Goal: Task Accomplishment & Management: Use online tool/utility

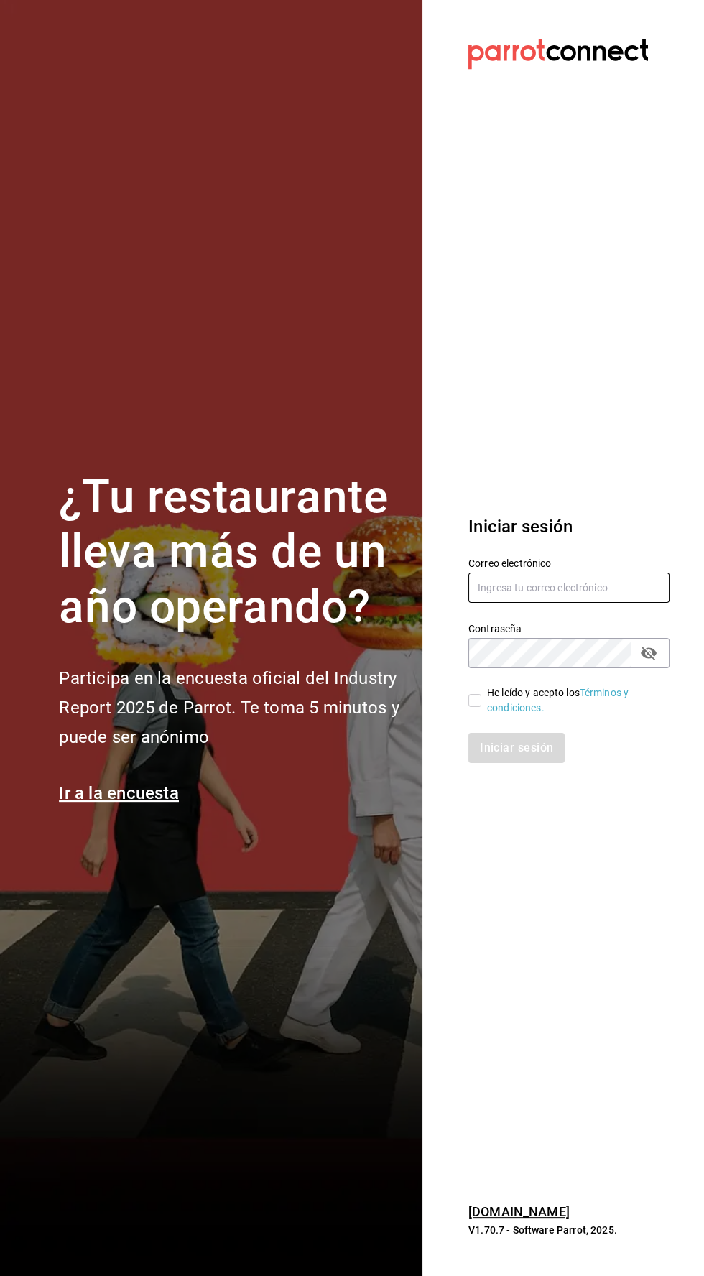
click at [501, 603] on input "text" at bounding box center [568, 587] width 201 height 30
type input "[EMAIL_ADDRESS][DOMAIN_NAME]"
click at [470, 707] on input "He leído y acepto los Términos y condiciones." at bounding box center [474, 700] width 13 height 13
checkbox input "true"
click at [512, 754] on font "Iniciar sesión" at bounding box center [517, 748] width 73 height 14
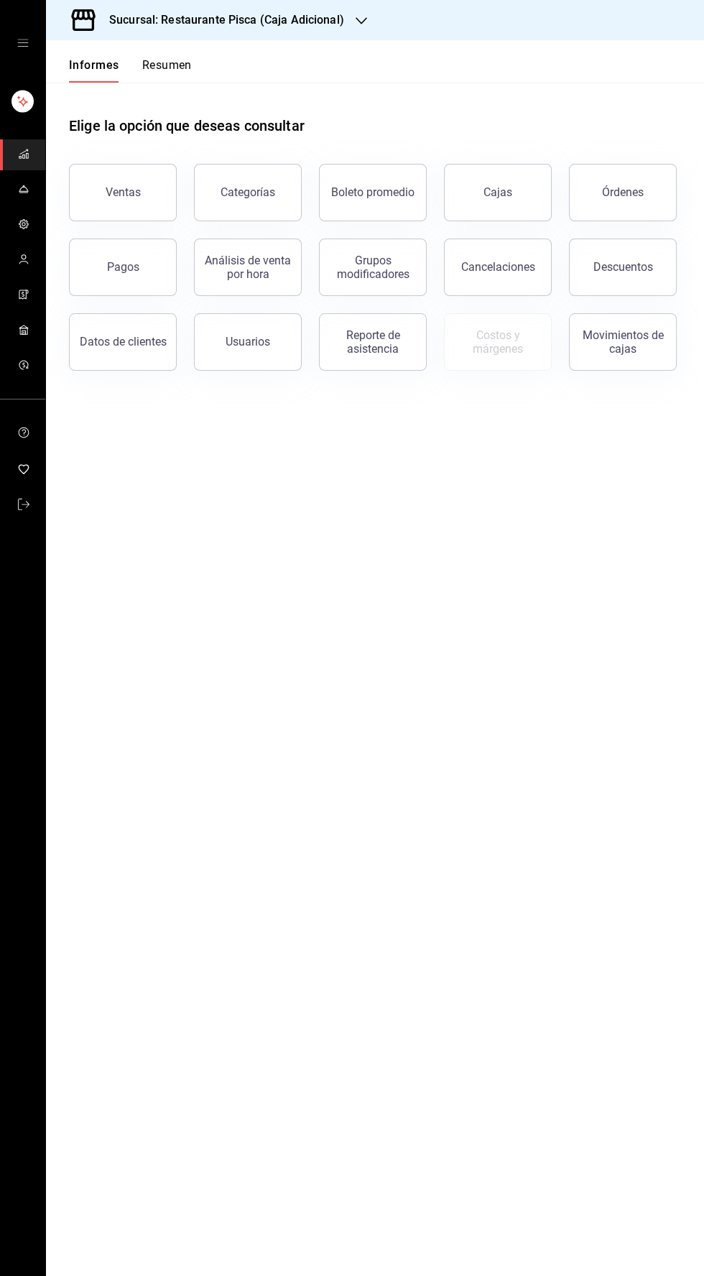
click at [198, 13] on h3 "Sucursal: Restaurante Pisca (Caja Adicional)" at bounding box center [221, 19] width 246 height 17
click at [87, 90] on div "Pisca" at bounding box center [153, 94] width 192 height 15
click at [113, 196] on font "Ventas" at bounding box center [123, 192] width 35 height 14
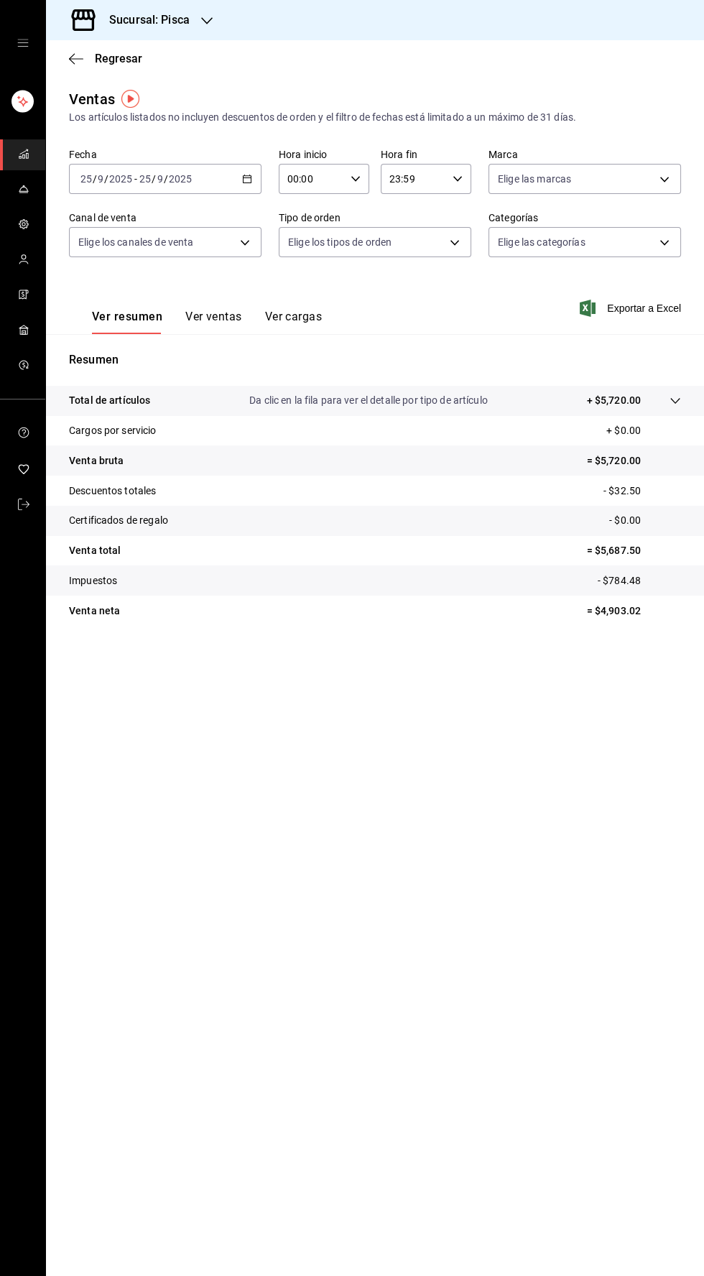
click at [247, 178] on icon "button" at bounding box center [247, 179] width 10 height 10
click at [147, 354] on font "Rango de fechas" at bounding box center [119, 350] width 76 height 11
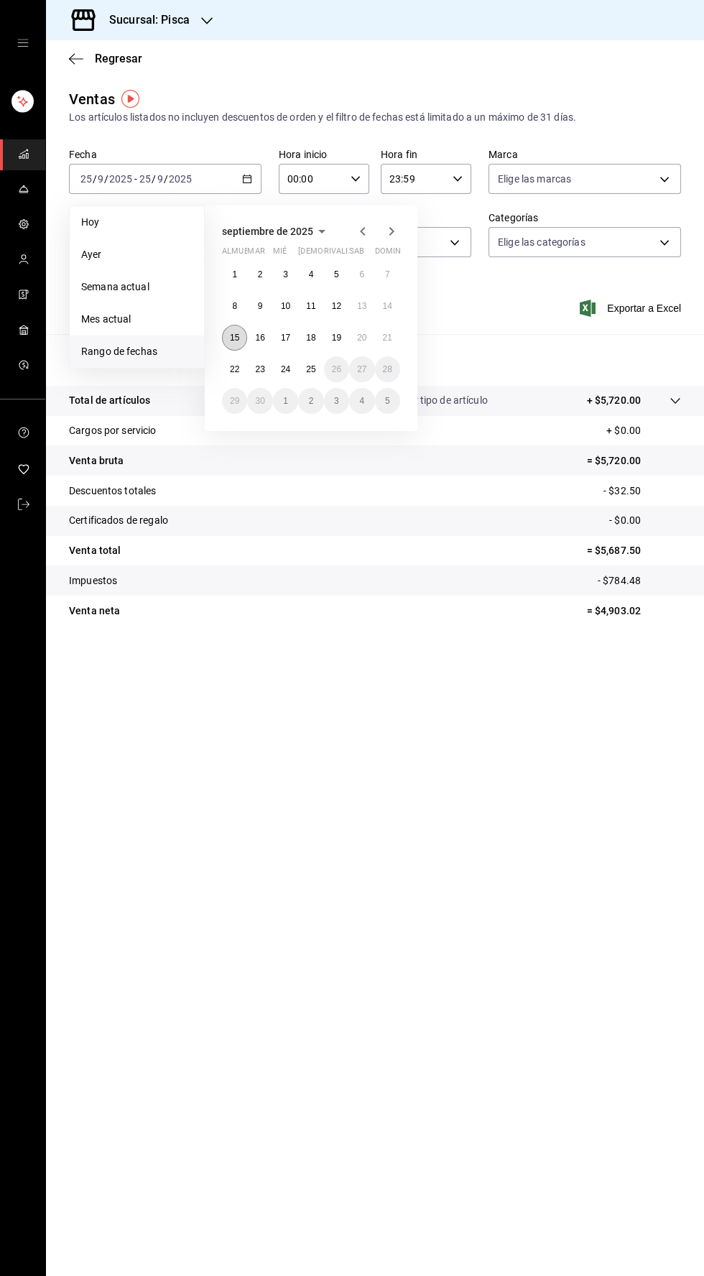
click at [233, 335] on font "15" at bounding box center [234, 338] width 9 height 10
click at [390, 343] on button "21" at bounding box center [387, 338] width 25 height 26
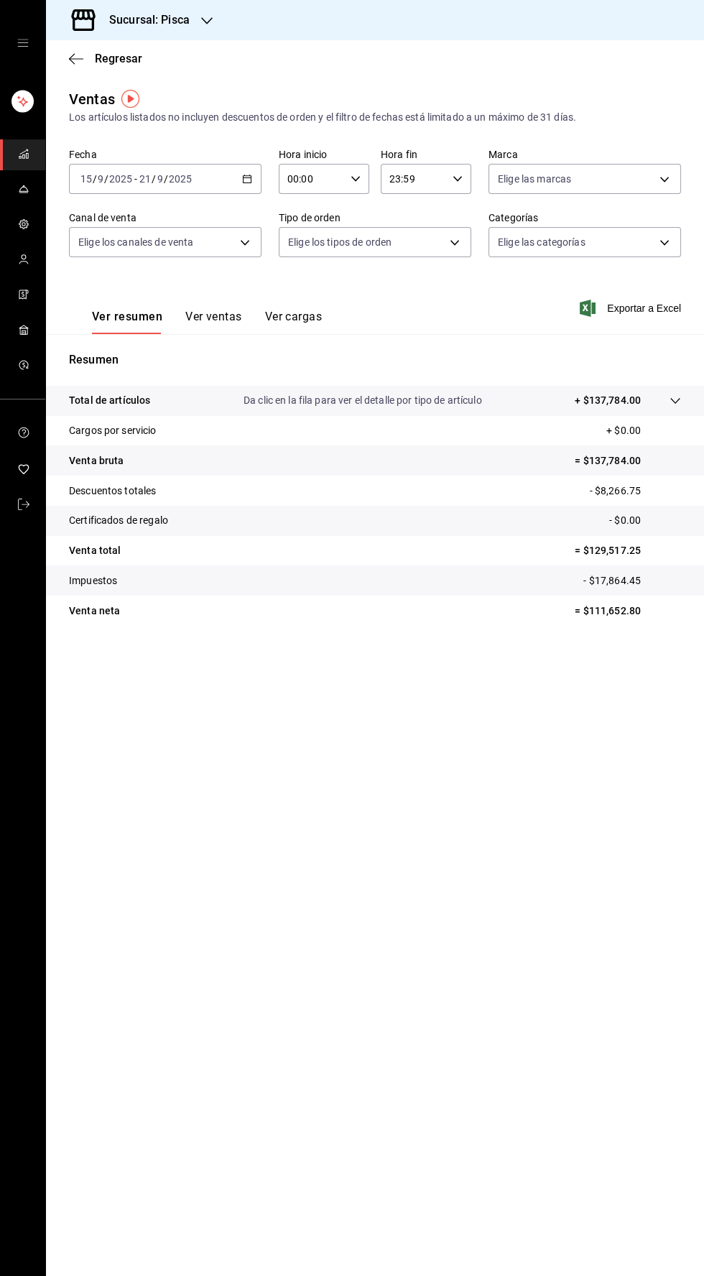
click at [218, 312] on font "Ver ventas" at bounding box center [213, 317] width 57 height 14
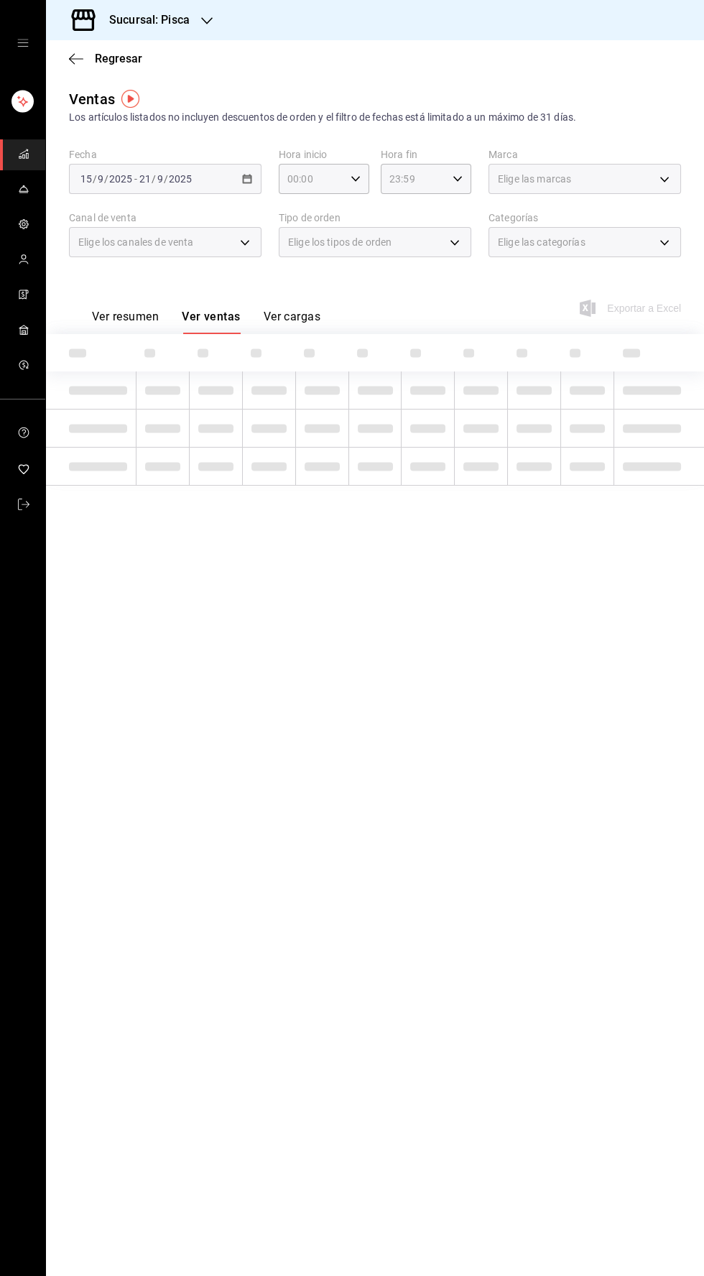
click at [649, 240] on div "Elige las categorías" at bounding box center [584, 242] width 192 height 30
click at [659, 250] on div "Elige las categorías" at bounding box center [584, 242] width 192 height 30
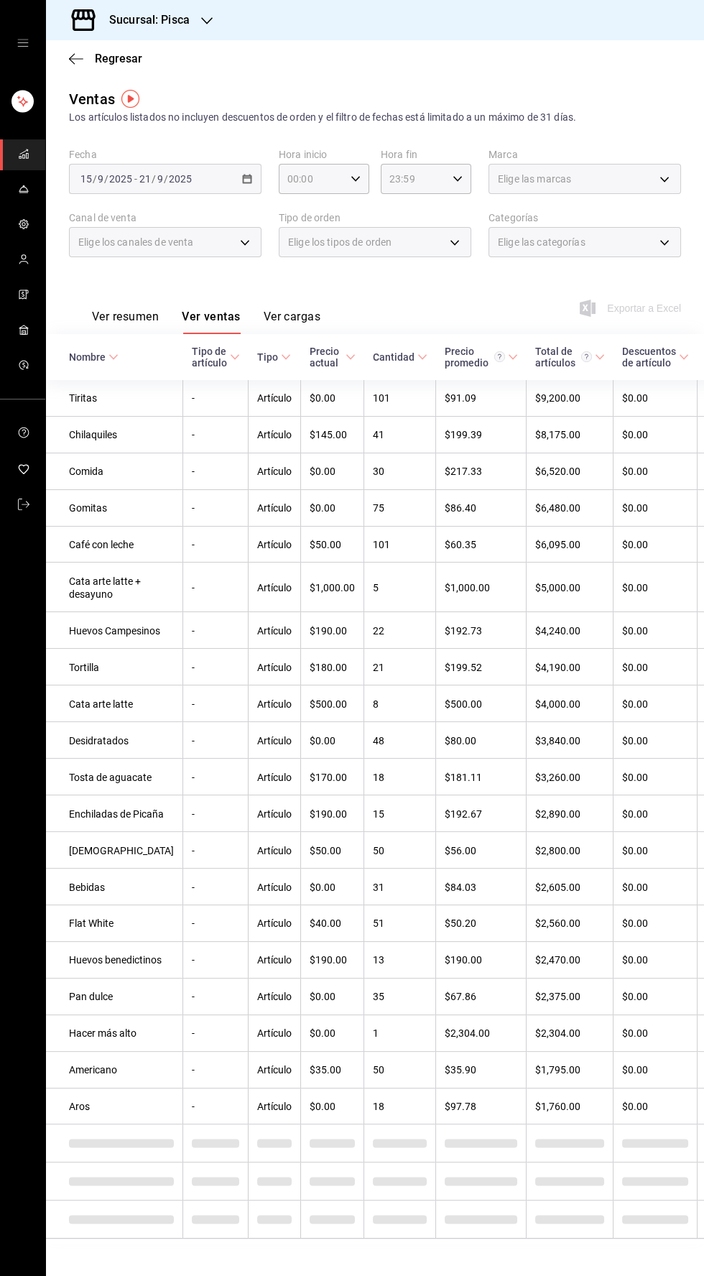
click at [644, 240] on body "Sucursal: Pisca Regresar Ventas Los artículos listados no incluyen descuentos d…" at bounding box center [352, 638] width 704 height 1276
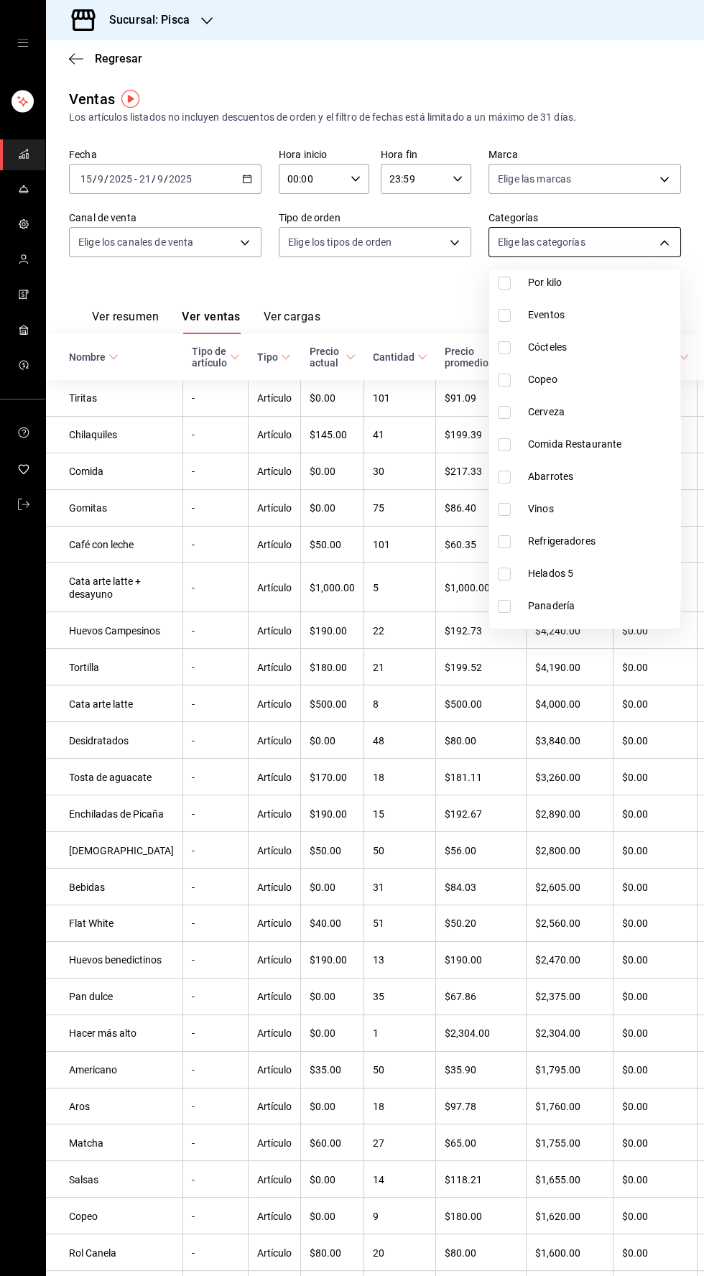
scroll to position [216, 0]
click at [498, 572] on input "checkbox" at bounding box center [504, 572] width 13 height 13
checkbox input "true"
type input "2e004ecd-0e99-4f20-a2e6-b893d6da9dab"
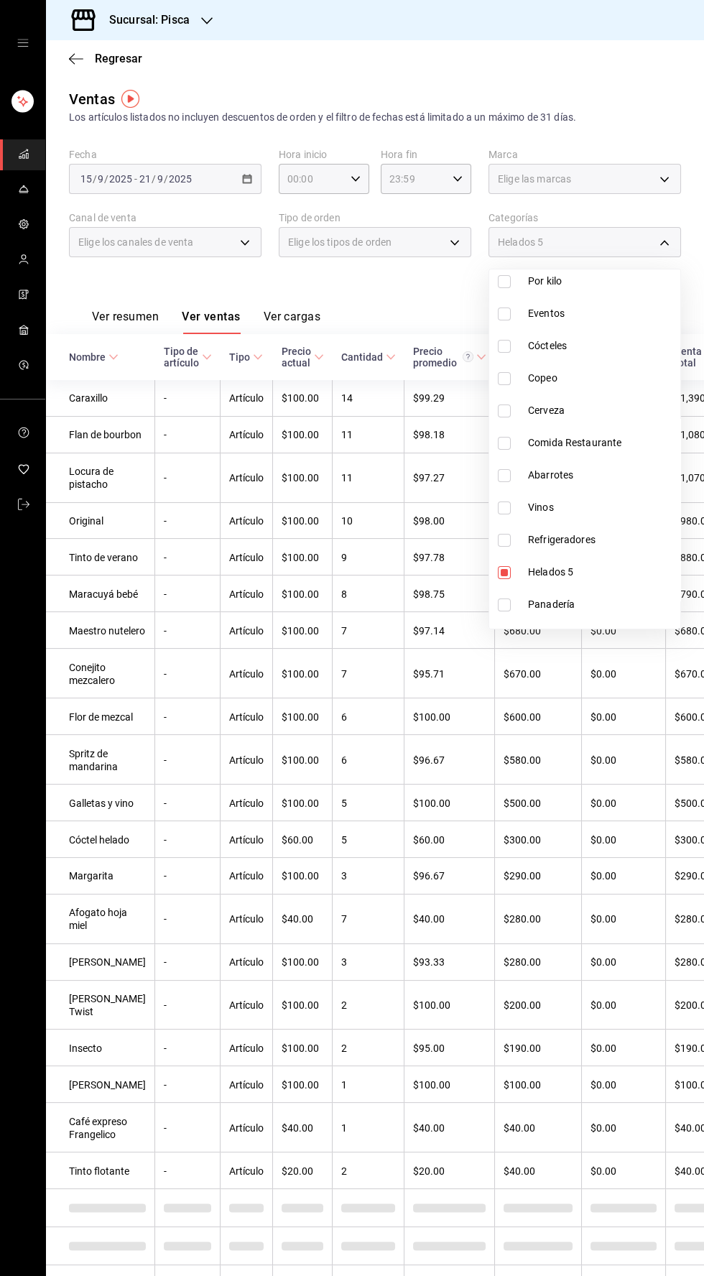
click at [397, 304] on div at bounding box center [352, 638] width 704 height 1276
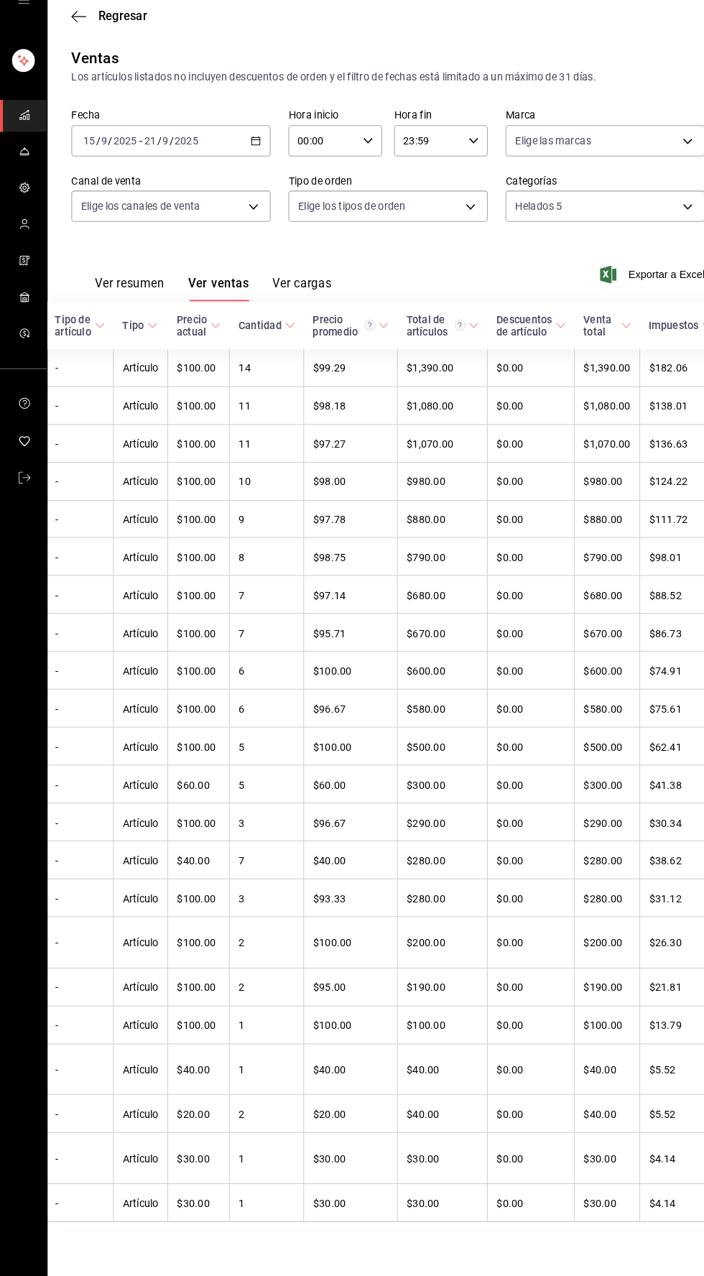
scroll to position [0, 144]
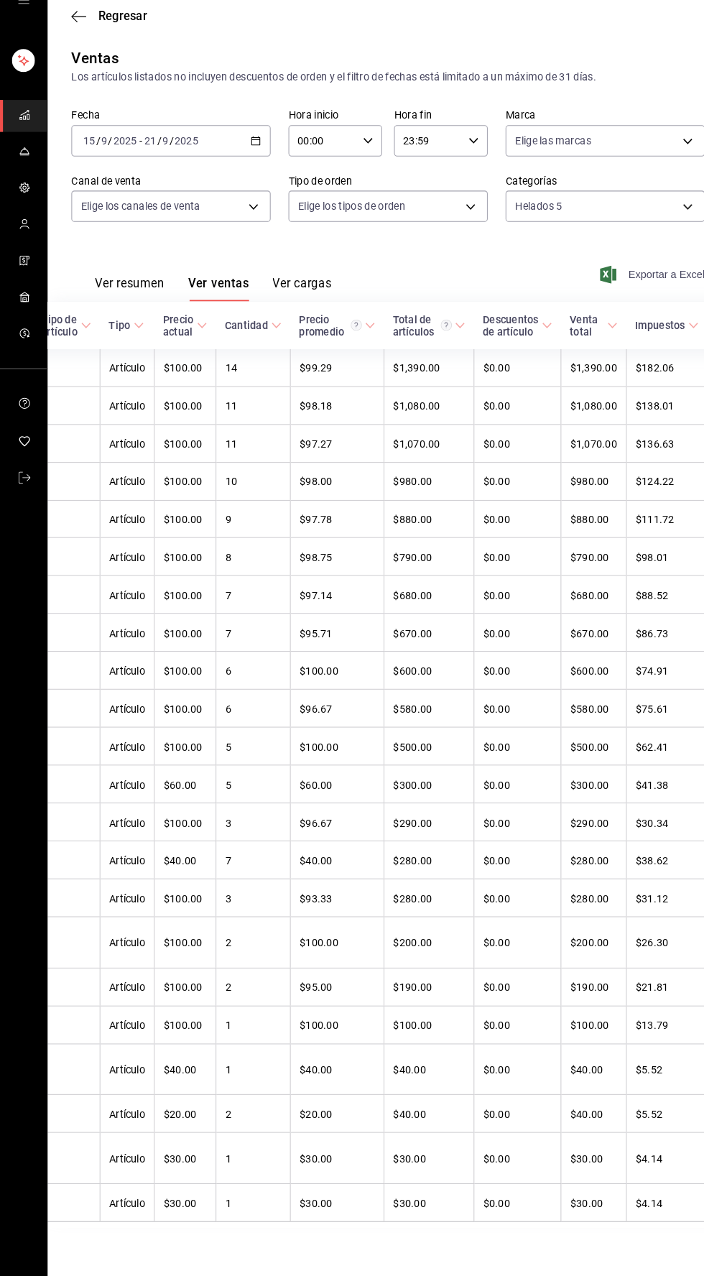
click at [608, 300] on span "Exportar a Excel" at bounding box center [631, 308] width 98 height 17
